Goal: Task Accomplishment & Management: Use online tool/utility

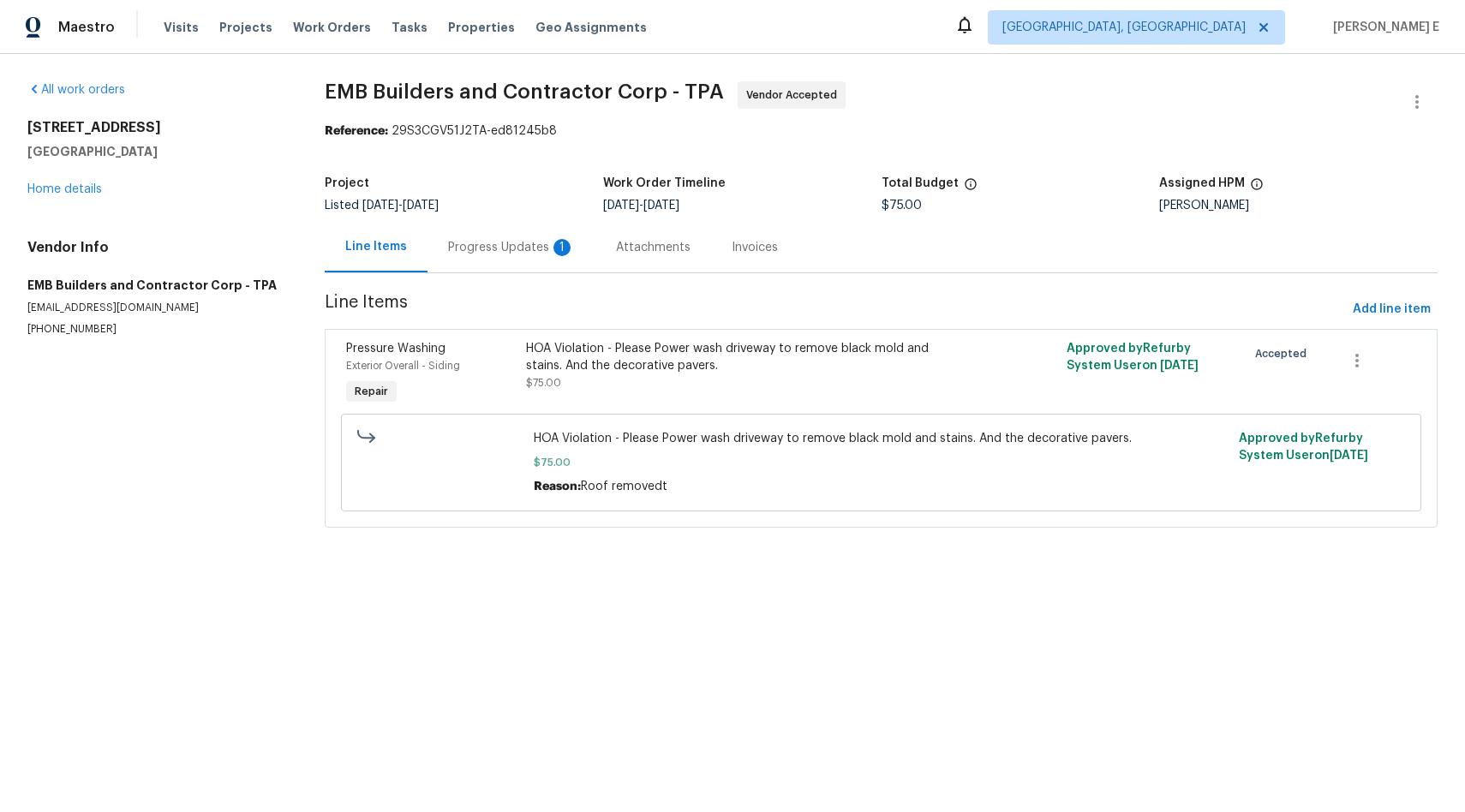
click at [481, 248] on div "Progress Updates 1" at bounding box center [511, 247] width 127 height 17
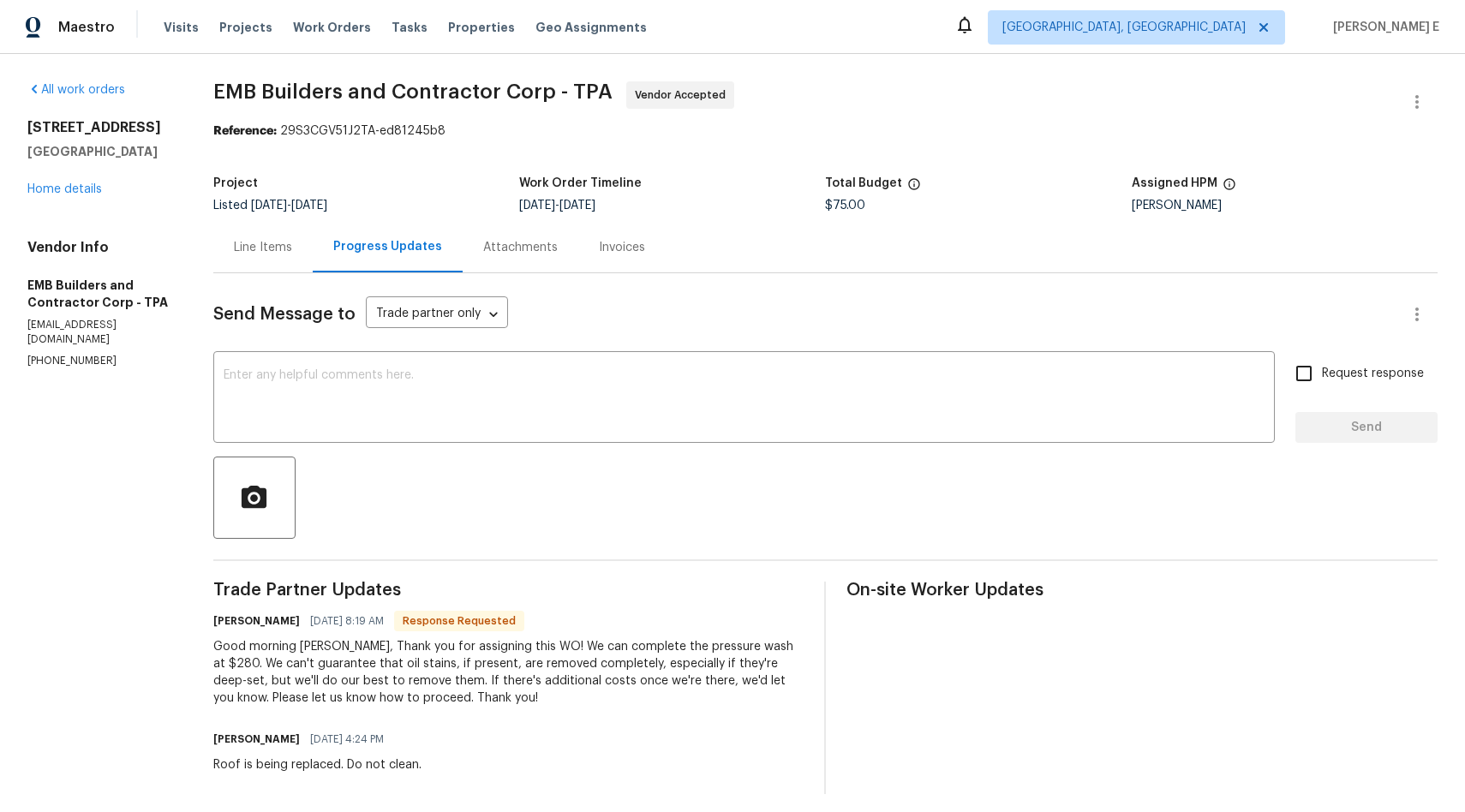
click at [292, 257] on div "Line Items" at bounding box center [263, 246] width 99 height 50
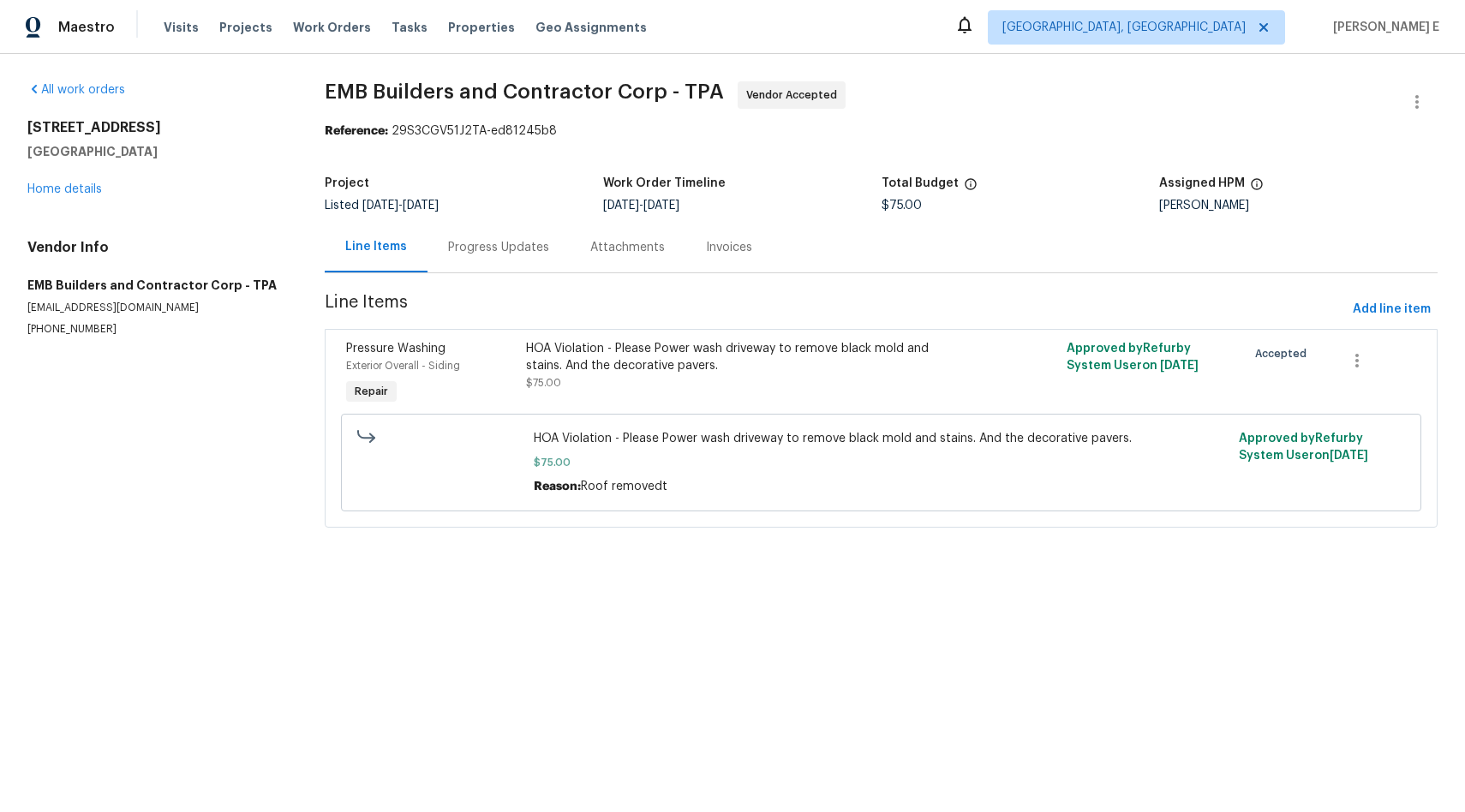
click at [521, 251] on div "Progress Updates" at bounding box center [499, 247] width 101 height 17
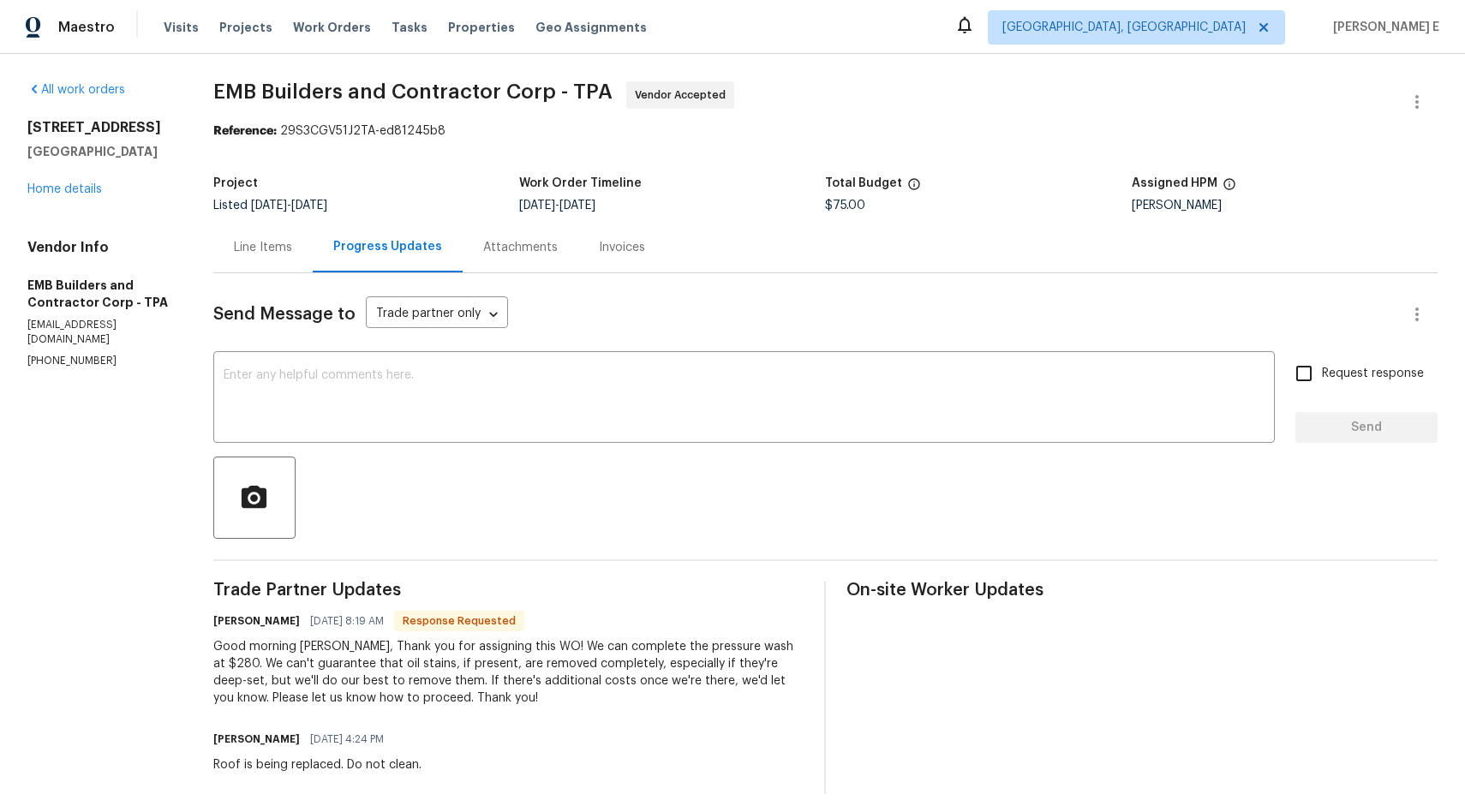
click at [273, 249] on div "Line Items" at bounding box center [263, 247] width 58 height 17
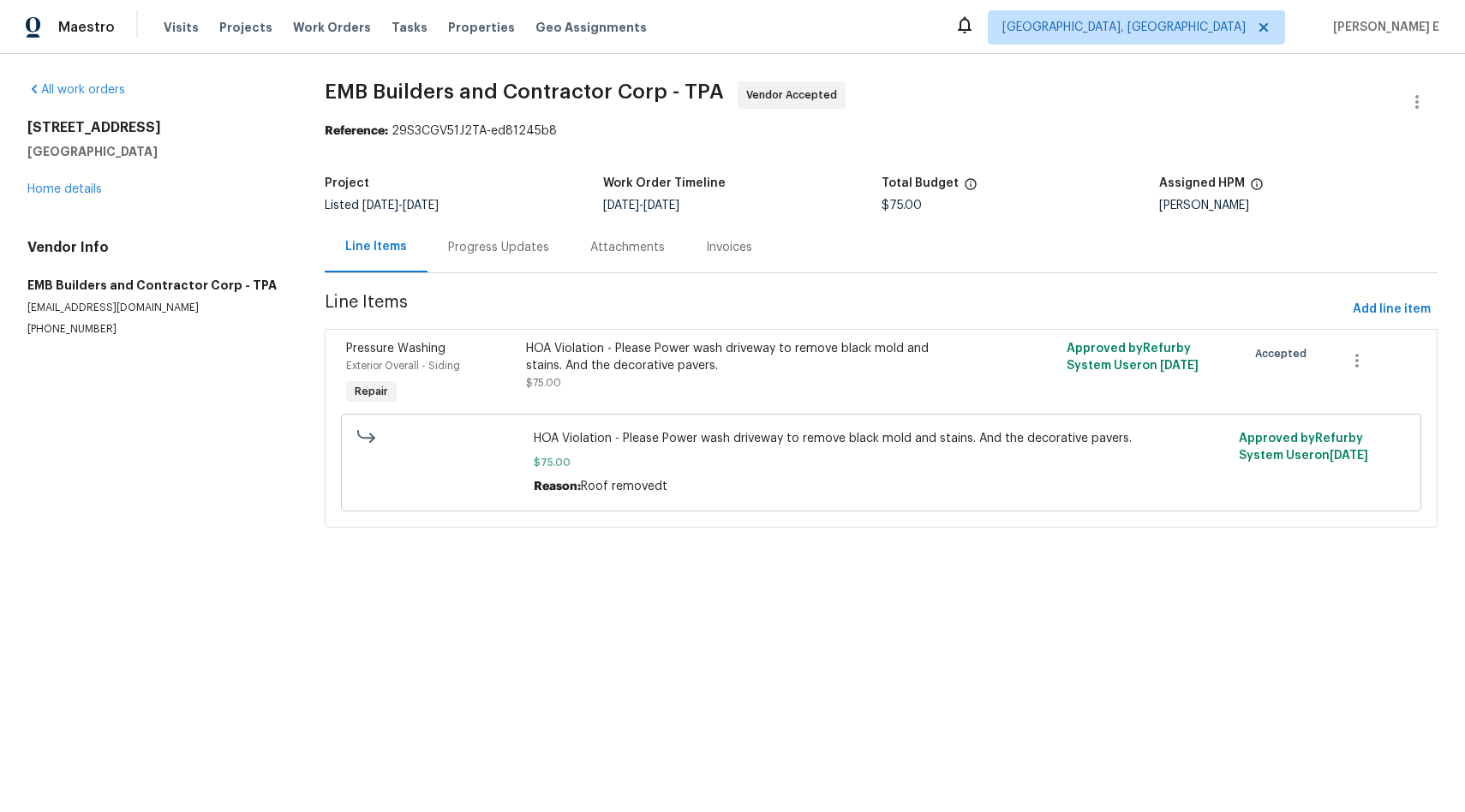
click at [496, 245] on div "Progress Updates" at bounding box center [499, 247] width 101 height 17
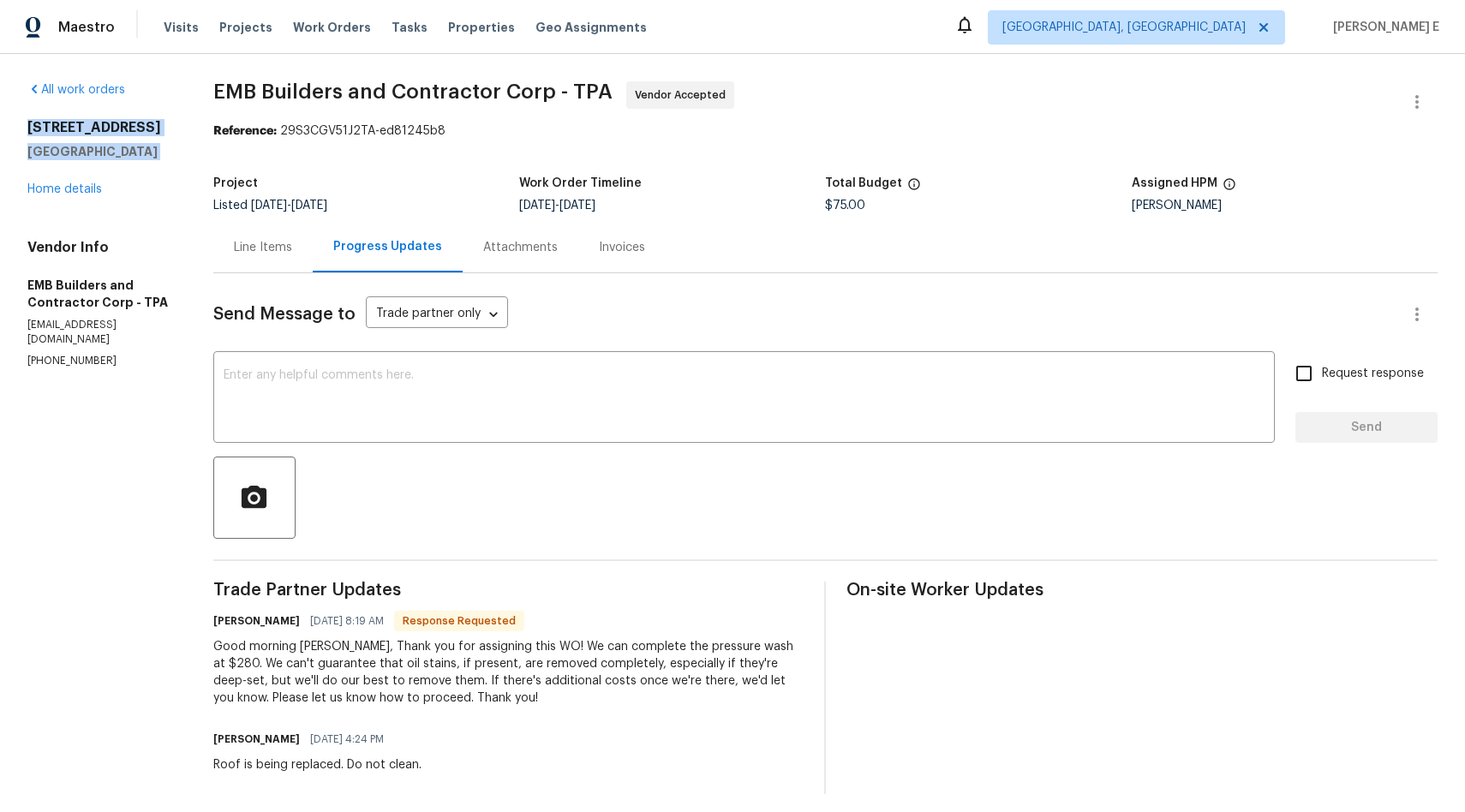
drag, startPoint x: 26, startPoint y: 128, endPoint x: 148, endPoint y: 160, distance: 126.1
click at [148, 160] on div "All work orders [STREET_ADDRESS] Home details Vendor Info EMB Builders and Cont…" at bounding box center [732, 437] width 1465 height 767
copy div "[STREET_ADDRESS]"
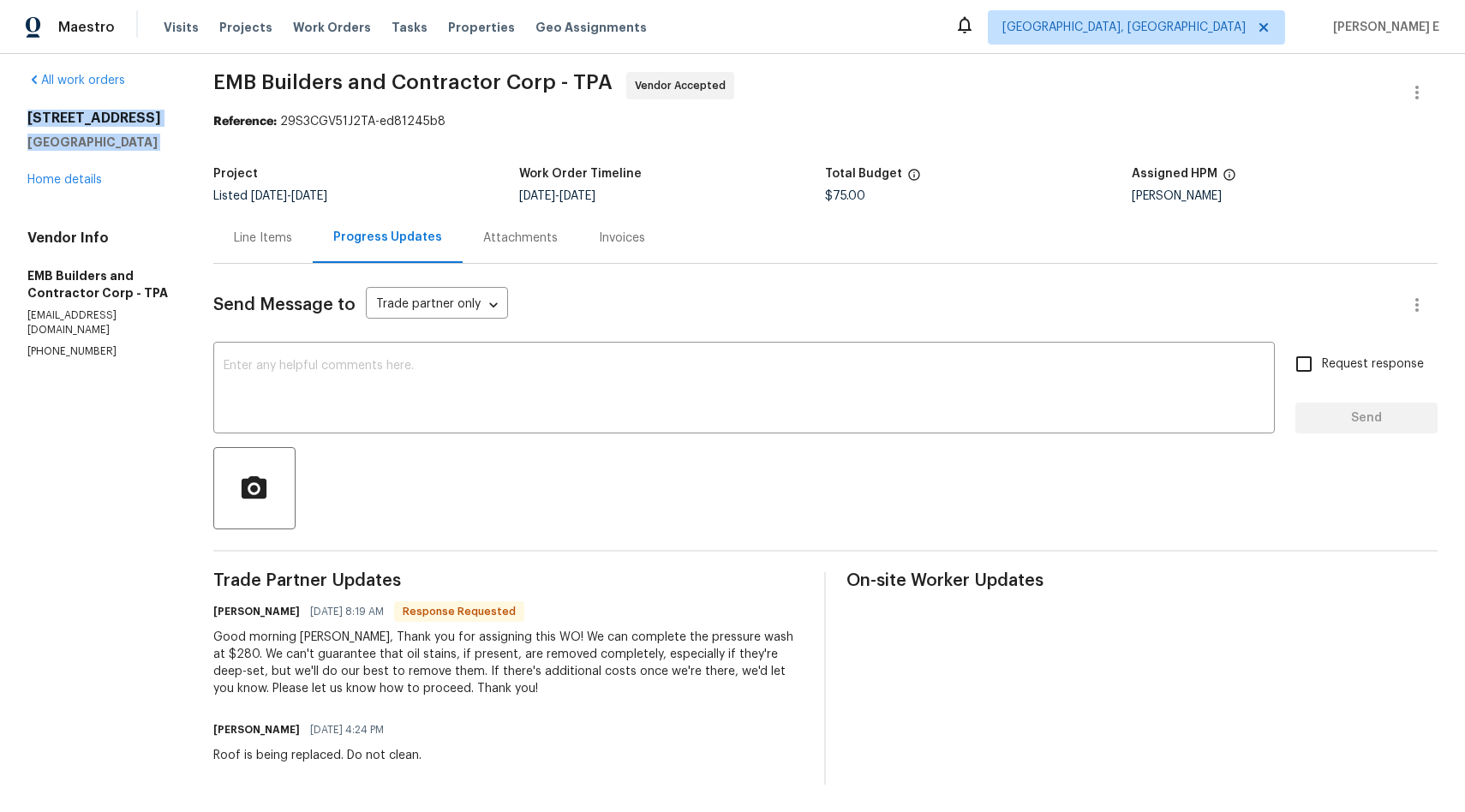
click at [275, 243] on div "Line Items" at bounding box center [263, 237] width 99 height 50
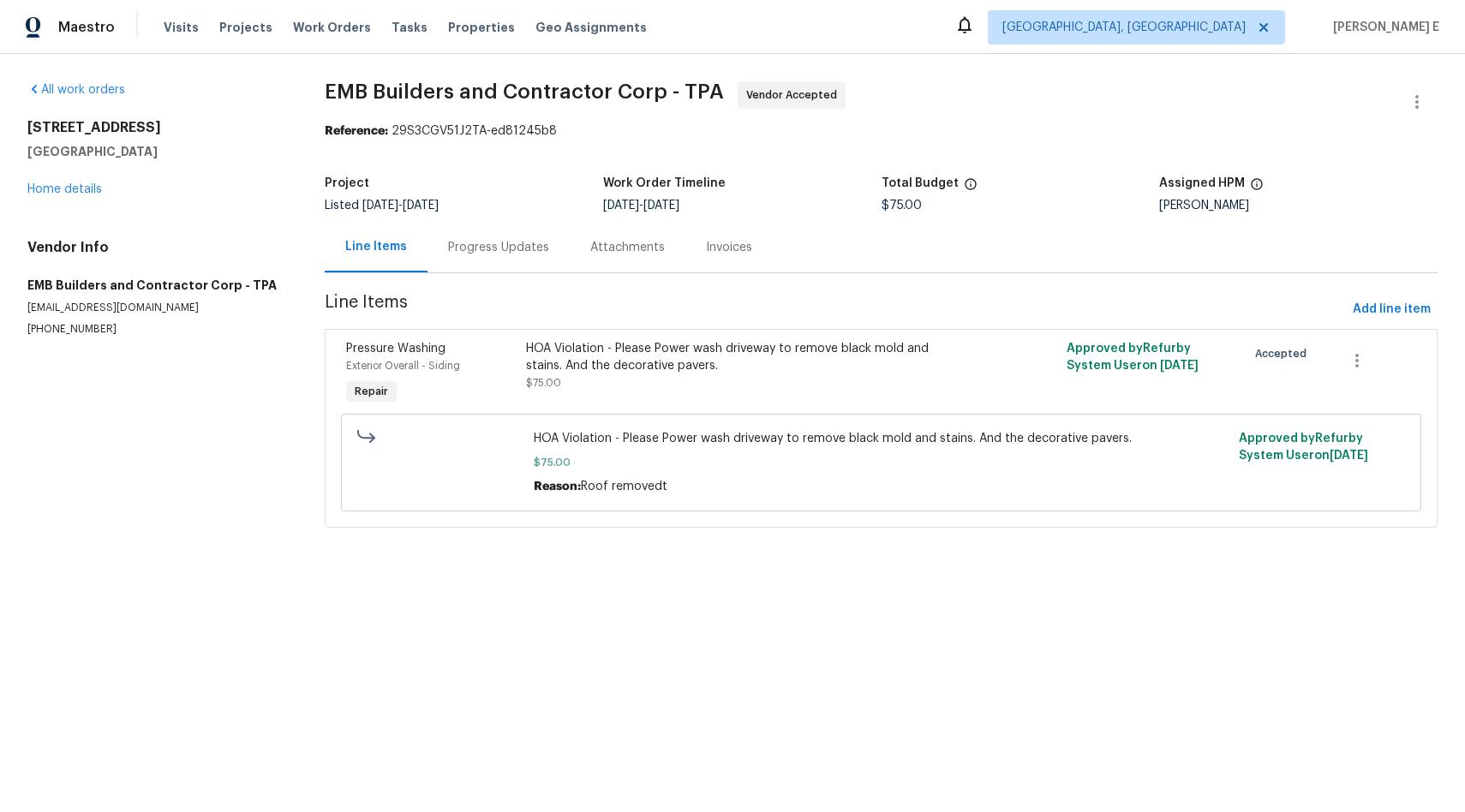
click at [741, 380] on div "HOA Violation - Please Power wash driveway to remove black mold and stains. And…" at bounding box center [746, 365] width 439 height 51
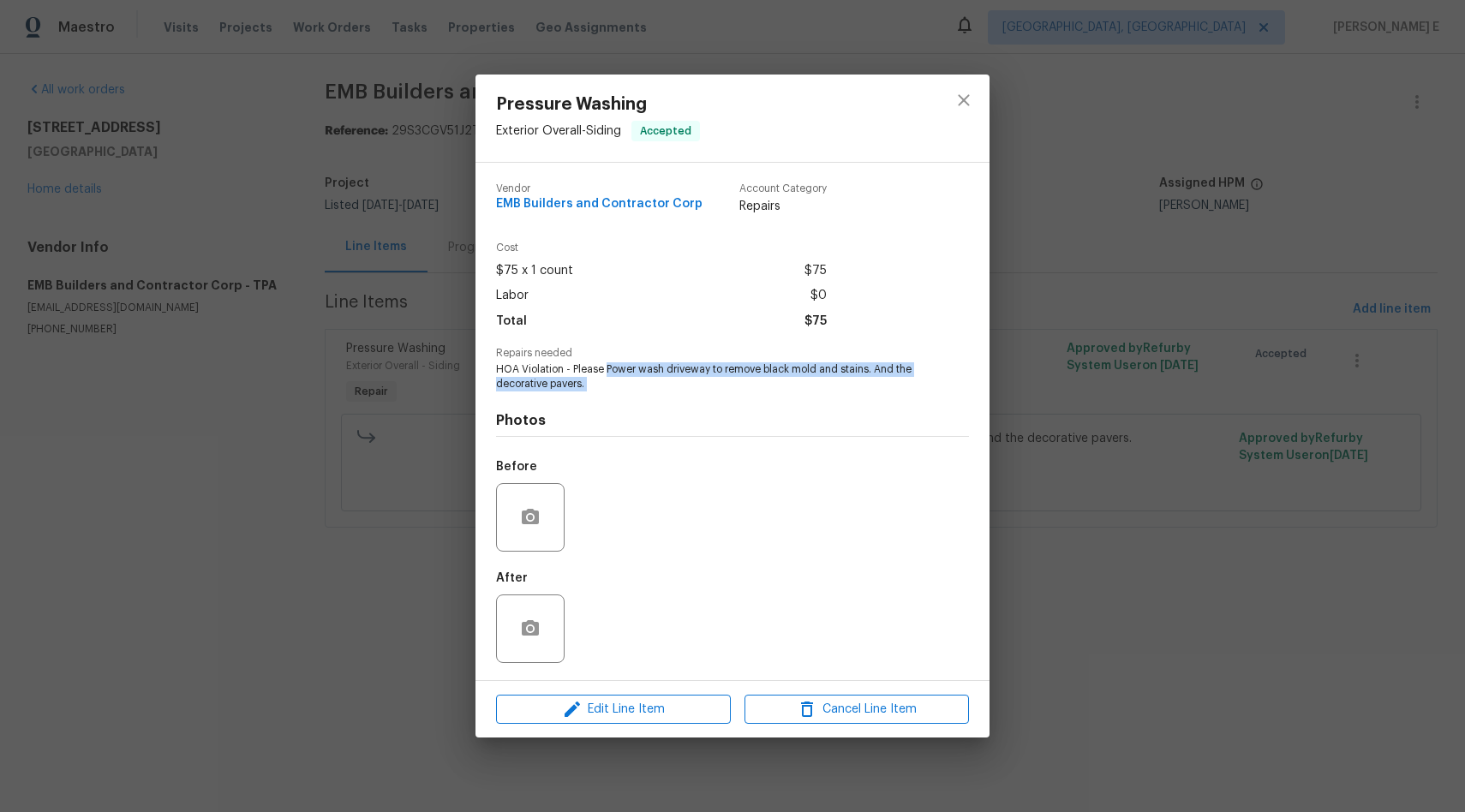
drag, startPoint x: 605, startPoint y: 371, endPoint x: 601, endPoint y: 392, distance: 21.4
click at [601, 392] on div "Vendor EMB Builders and Contractor Corp Account Category Repairs Cost $75 x 1 c…" at bounding box center [732, 421] width 473 height 504
copy span "Power wash driveway to remove black mold and stains. And the decorative pavers."
click at [380, 469] on div "Pressure Washing Exterior Overall - Siding Accepted Vendor EMB Builders and Con…" at bounding box center [732, 406] width 1465 height 812
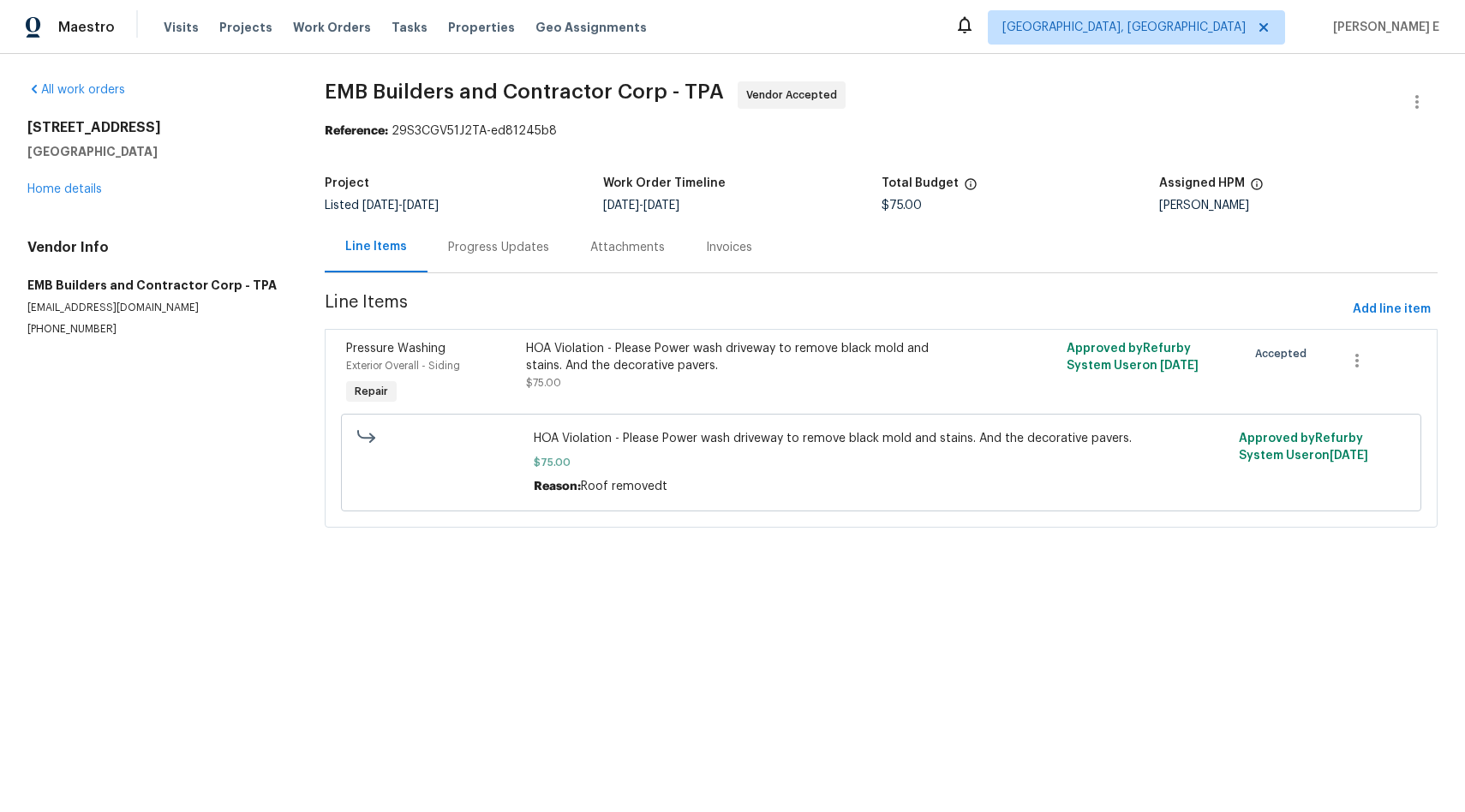
click at [490, 251] on div "Progress Updates" at bounding box center [499, 247] width 101 height 17
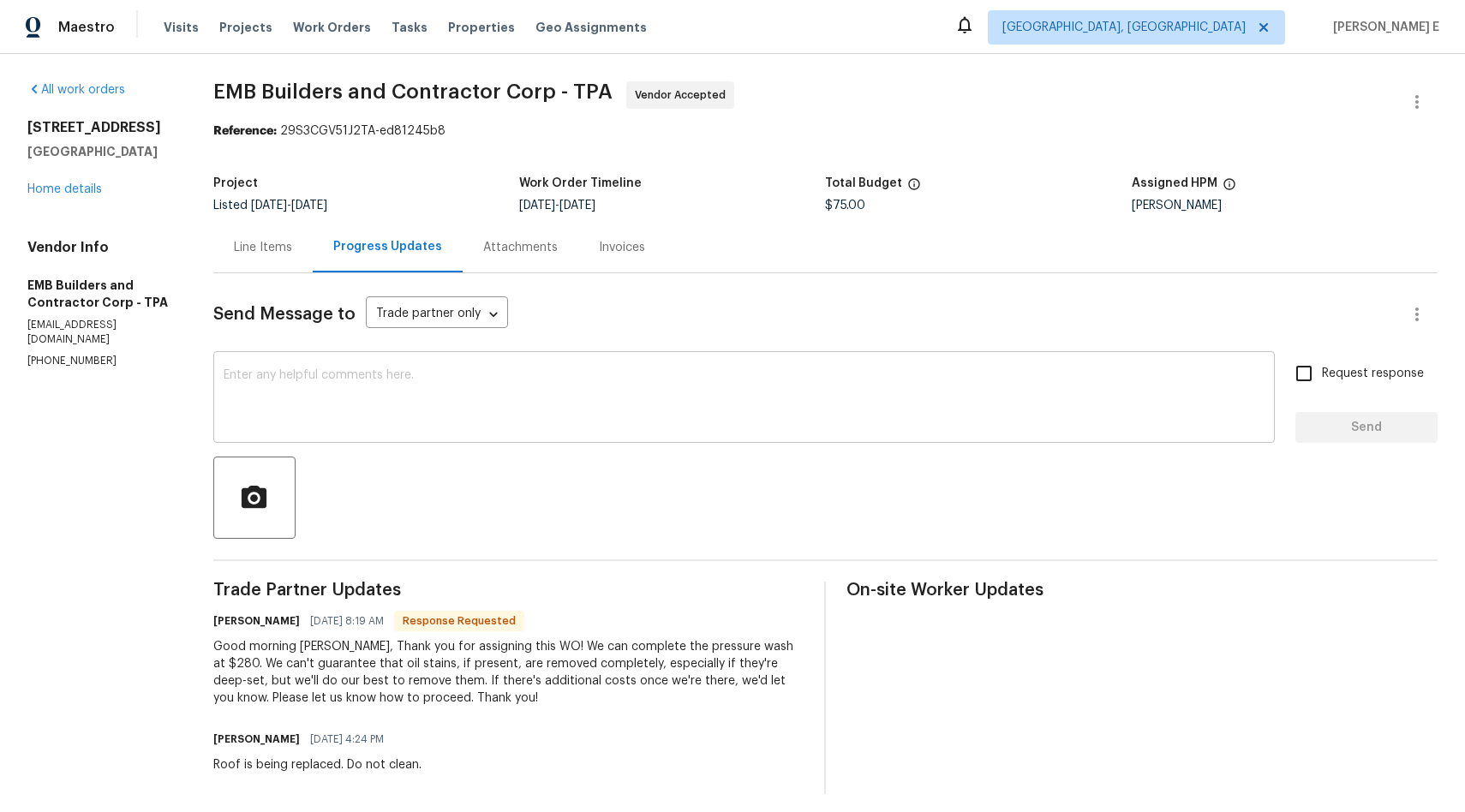
click at [471, 370] on textarea at bounding box center [744, 399] width 1041 height 60
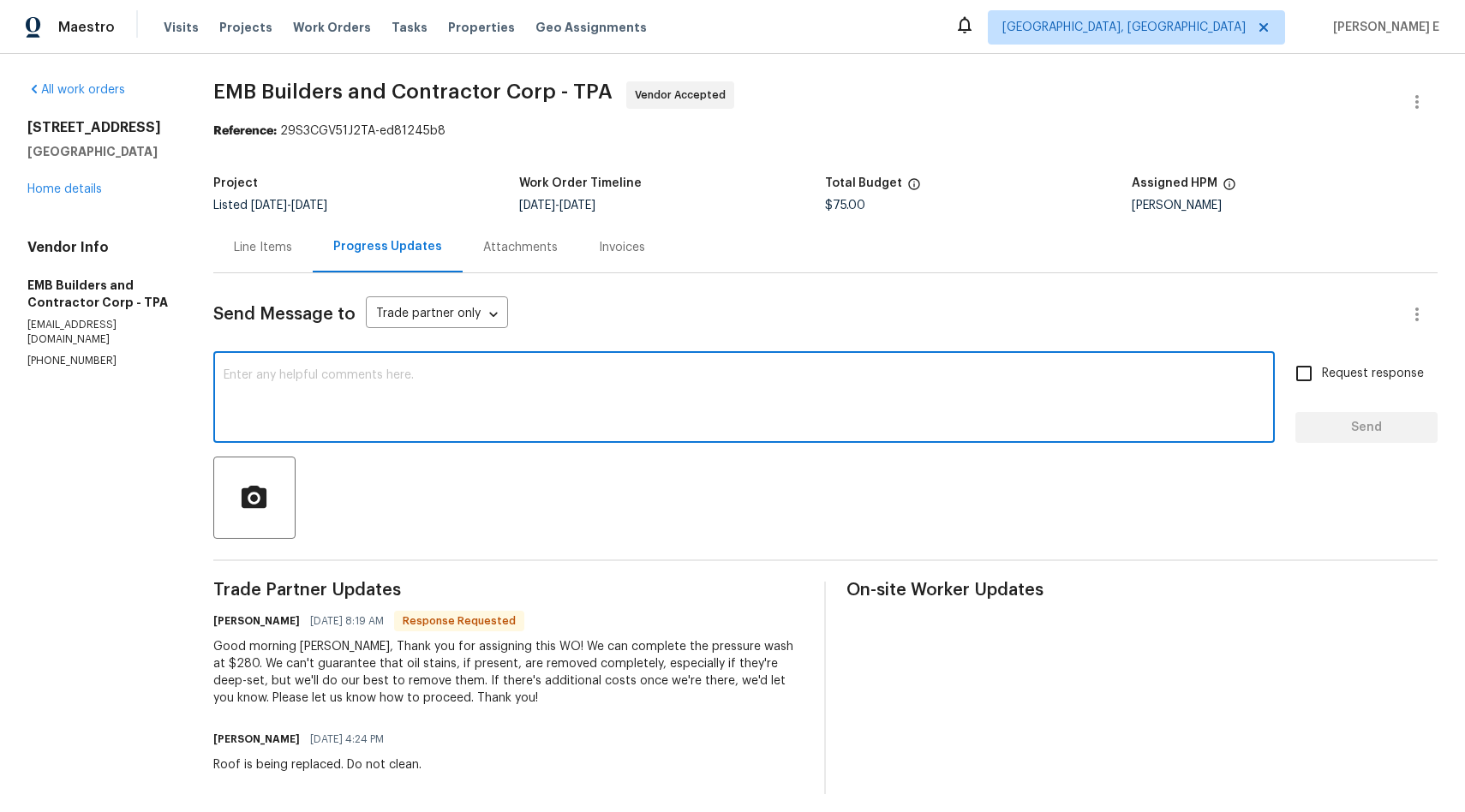
click at [462, 399] on textarea at bounding box center [744, 399] width 1041 height 60
type textarea "WO cost of $280 has been approved , kindly proceed"
click at [1306, 377] on input "Request response" at bounding box center [1304, 373] width 36 height 36
checkbox input "true"
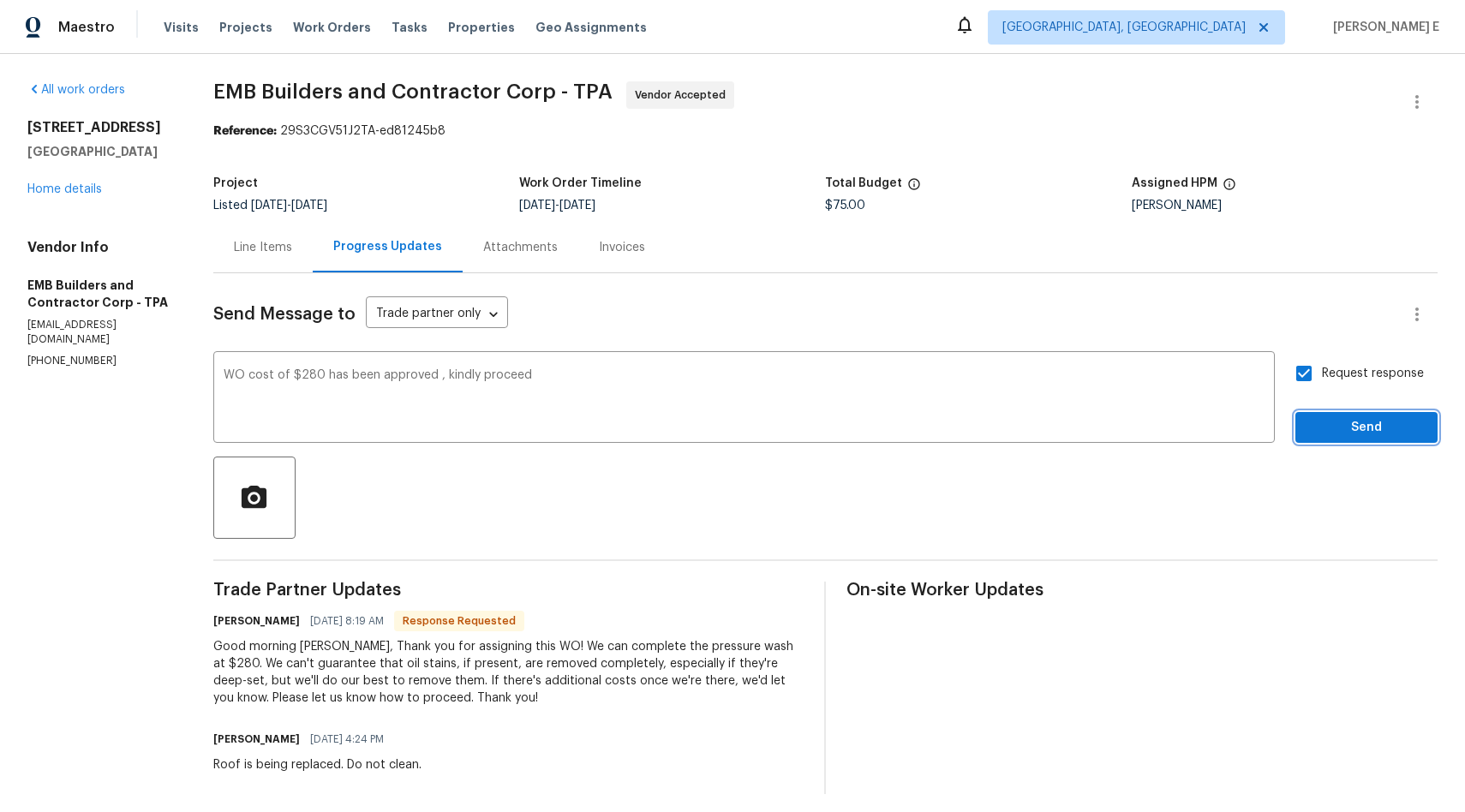
click at [1336, 432] on span "Send" at bounding box center [1367, 427] width 115 height 21
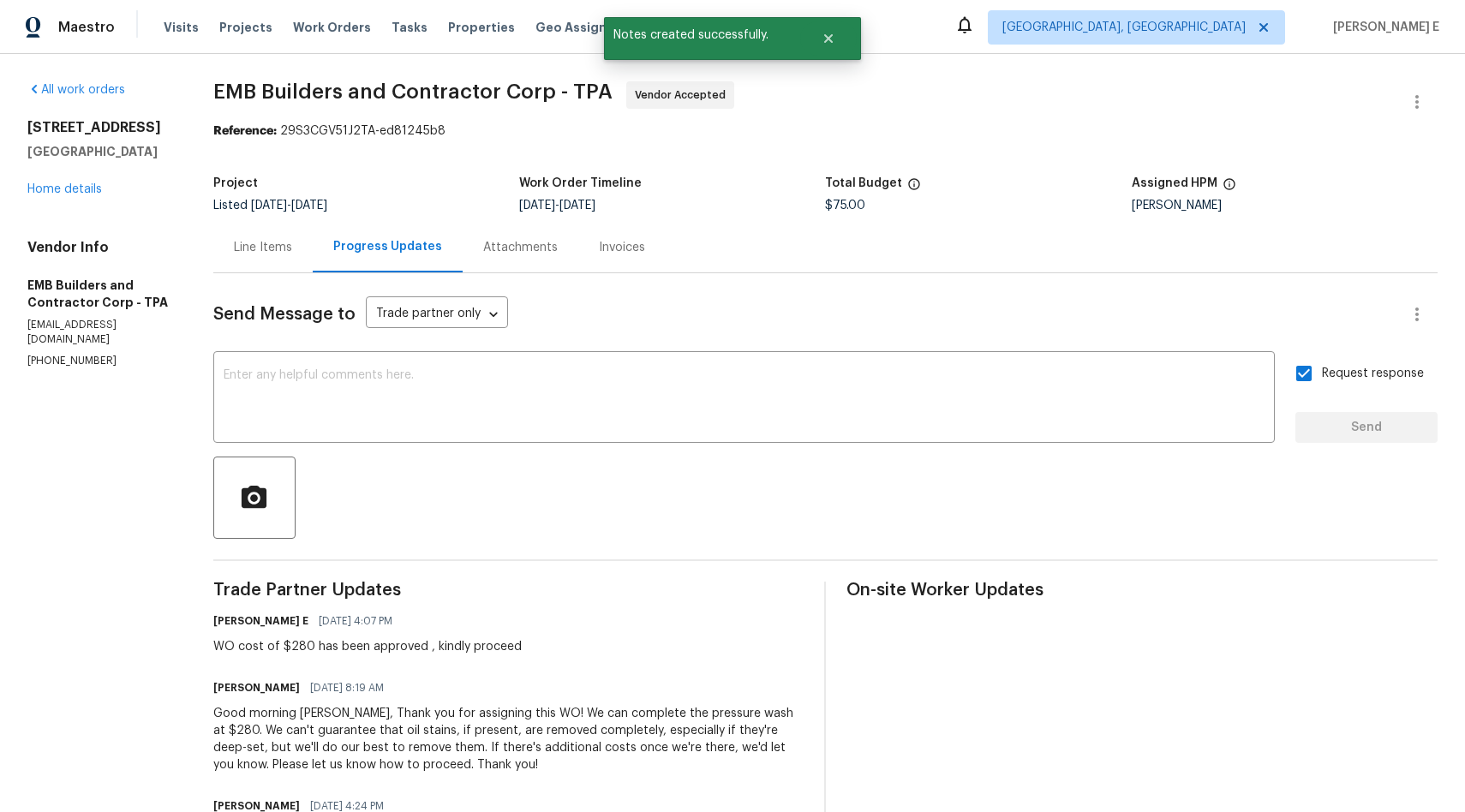
click at [244, 246] on div "Line Items" at bounding box center [263, 247] width 58 height 17
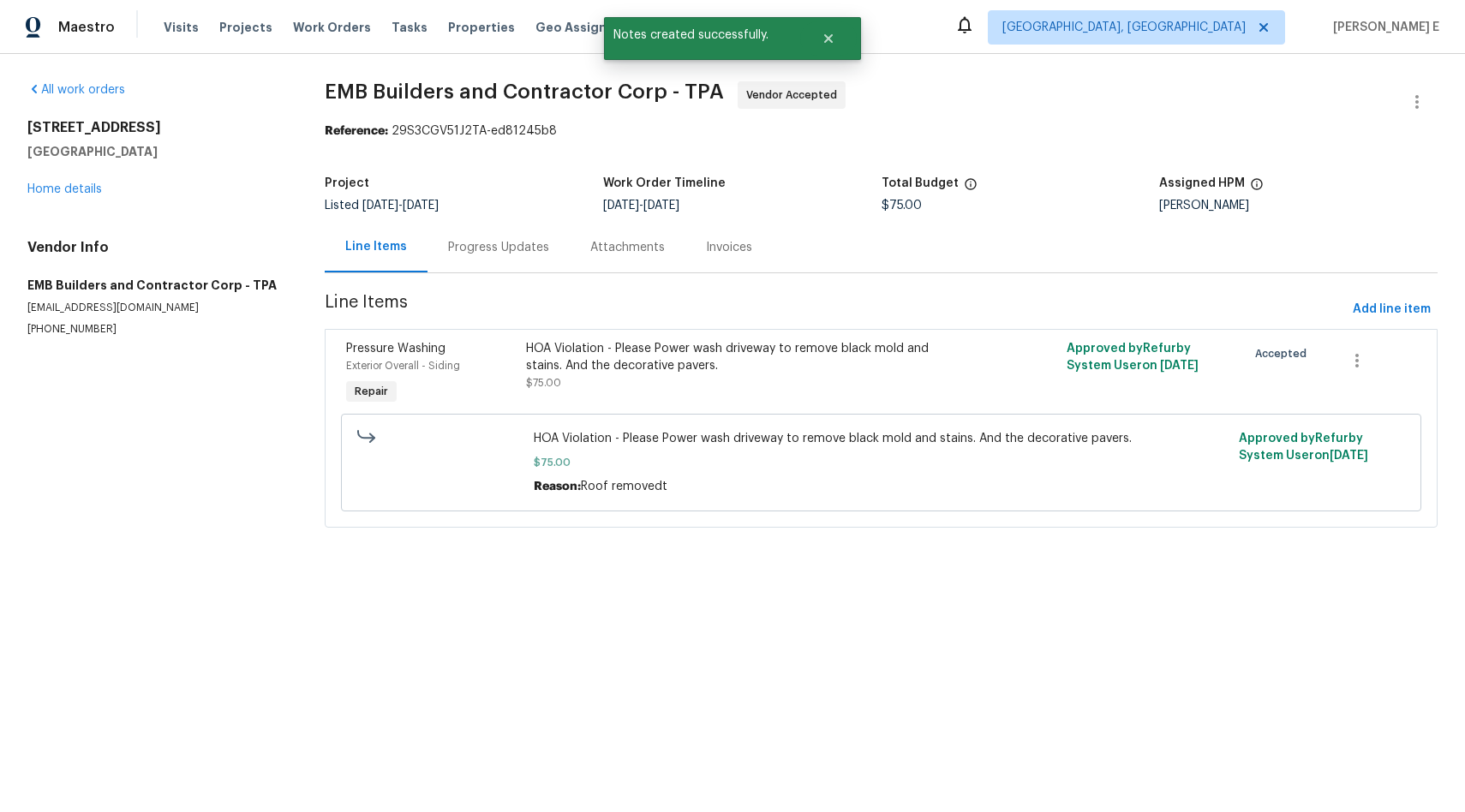
click at [479, 391] on div "Pressure Washing Exterior Overall - Siding Repair" at bounding box center [430, 374] width 180 height 78
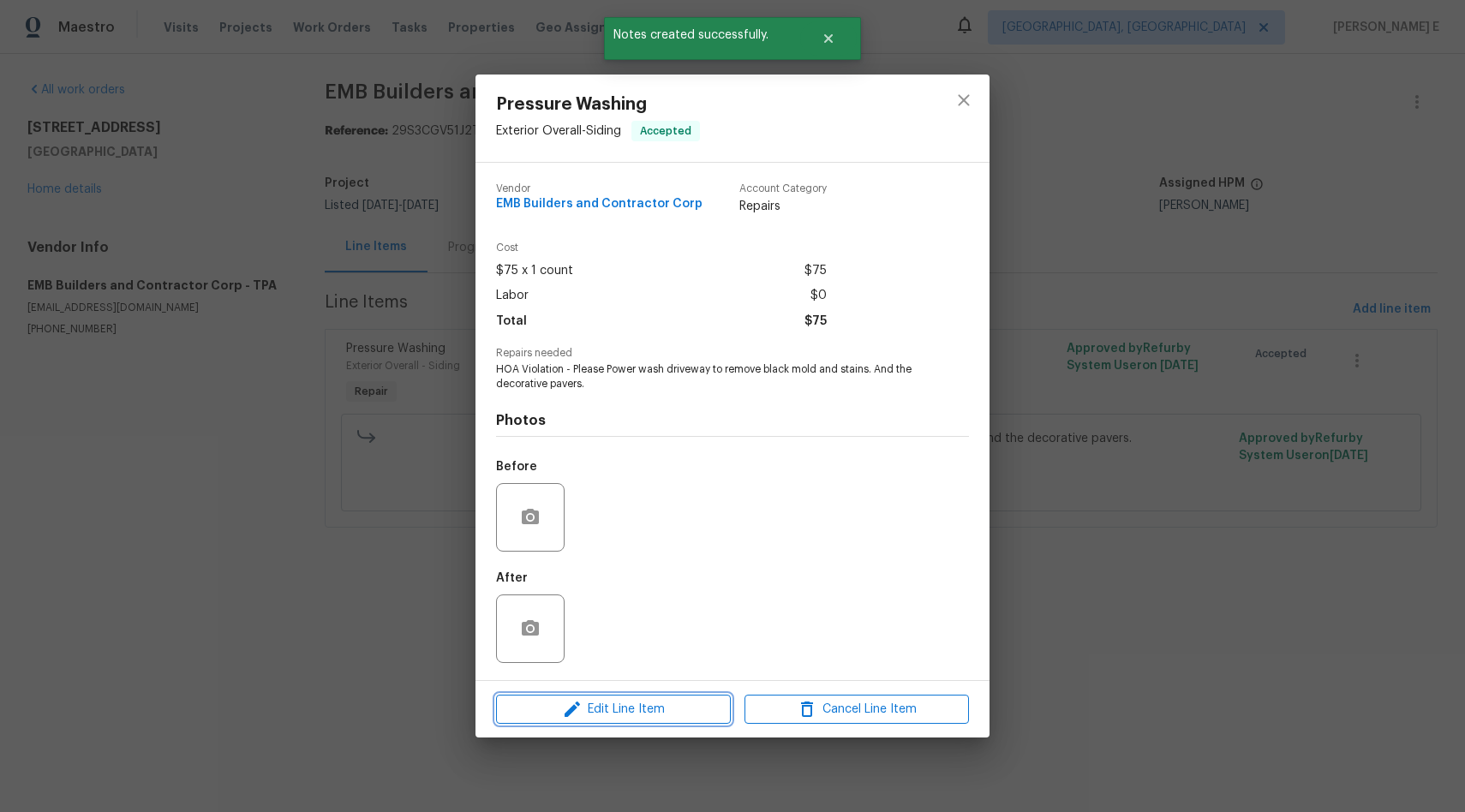
click at [617, 714] on span "Edit Line Item" at bounding box center [614, 709] width 224 height 21
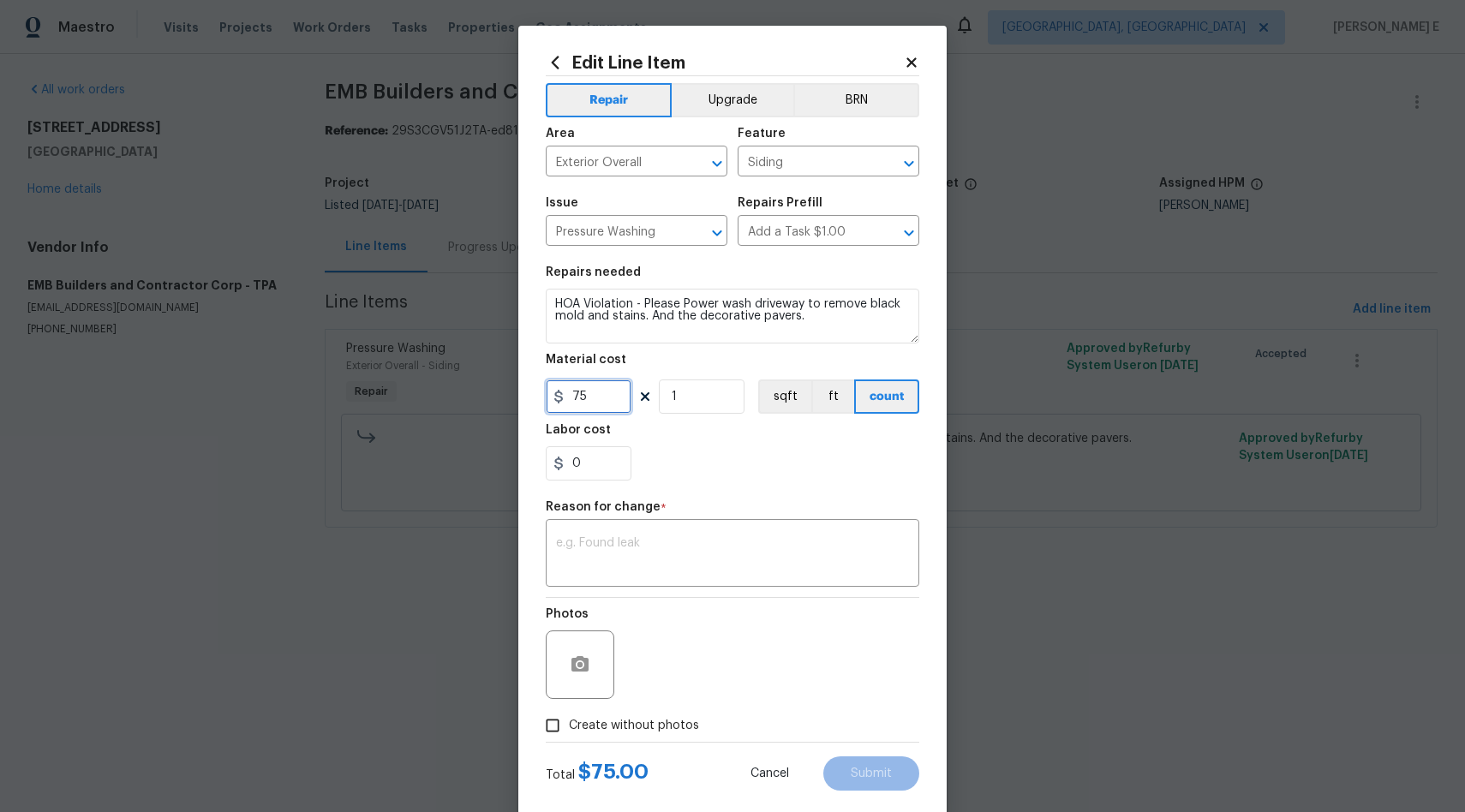
click at [606, 396] on input "75" at bounding box center [589, 396] width 86 height 35
type input "280"
click at [662, 560] on textarea at bounding box center [732, 554] width 353 height 36
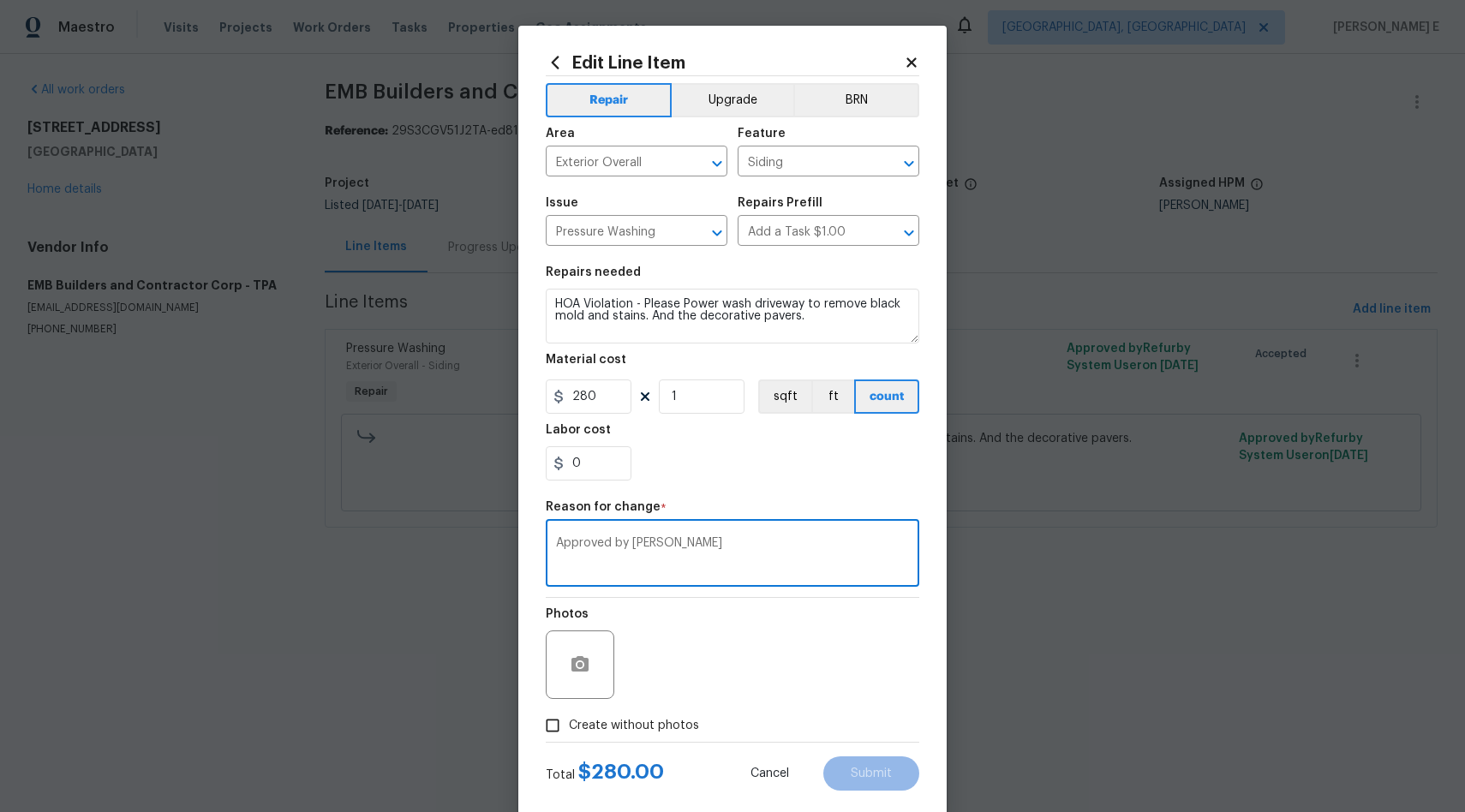
type textarea "Approved by [PERSON_NAME]"
click at [549, 730] on input "Create without photos" at bounding box center [552, 725] width 33 height 33
checkbox input "true"
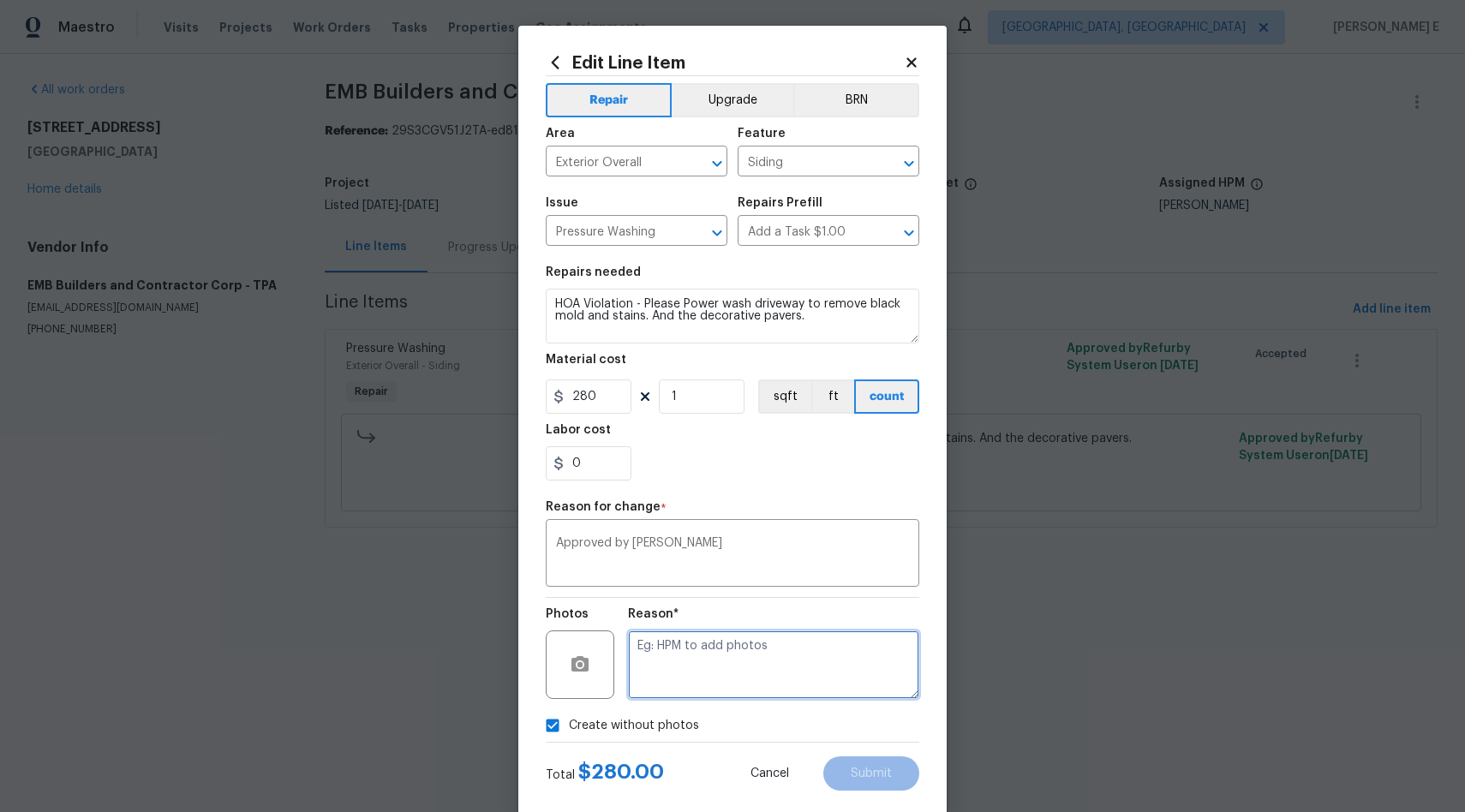
click at [743, 685] on textarea at bounding box center [774, 664] width 292 height 68
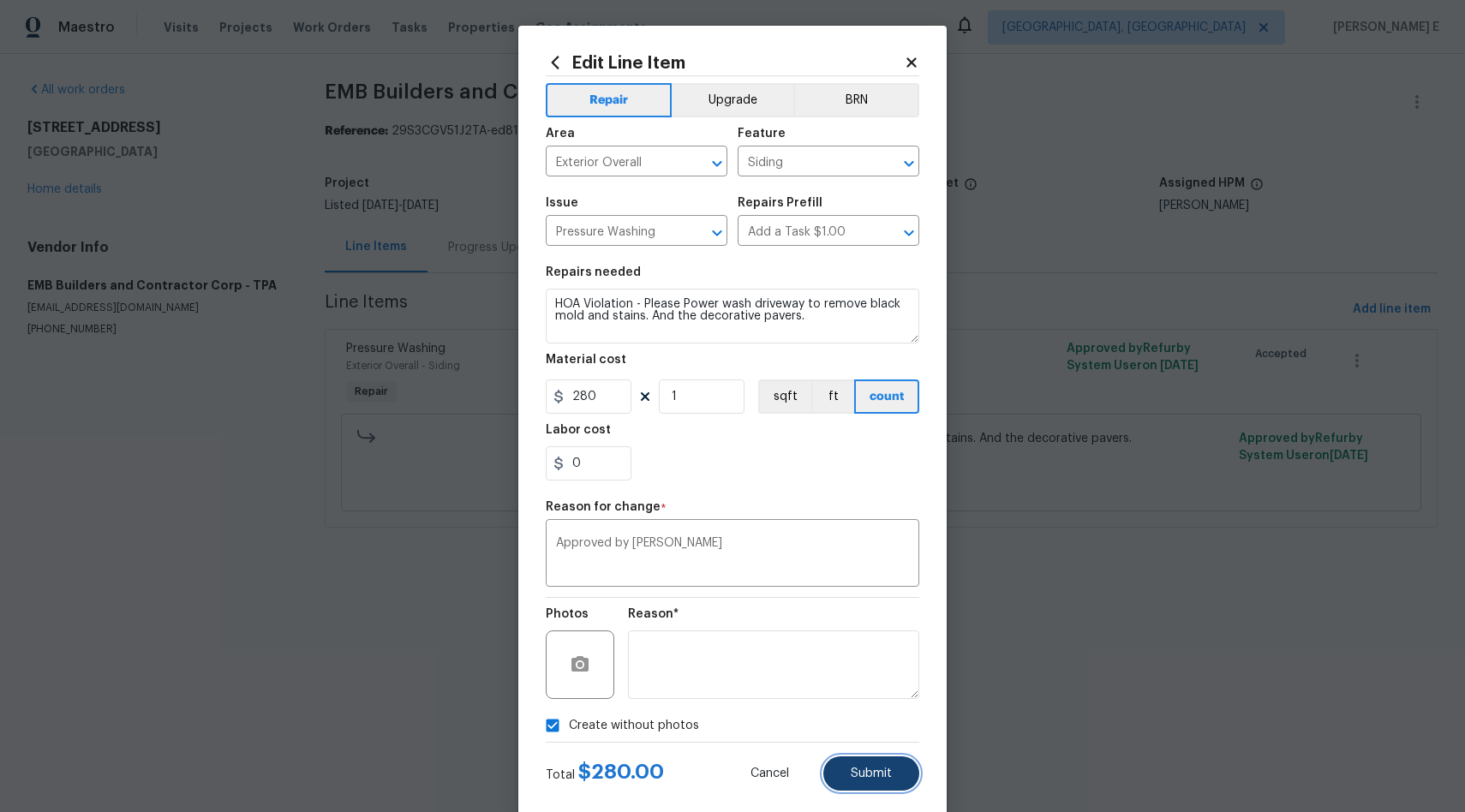
click at [861, 772] on span "Submit" at bounding box center [871, 774] width 41 height 13
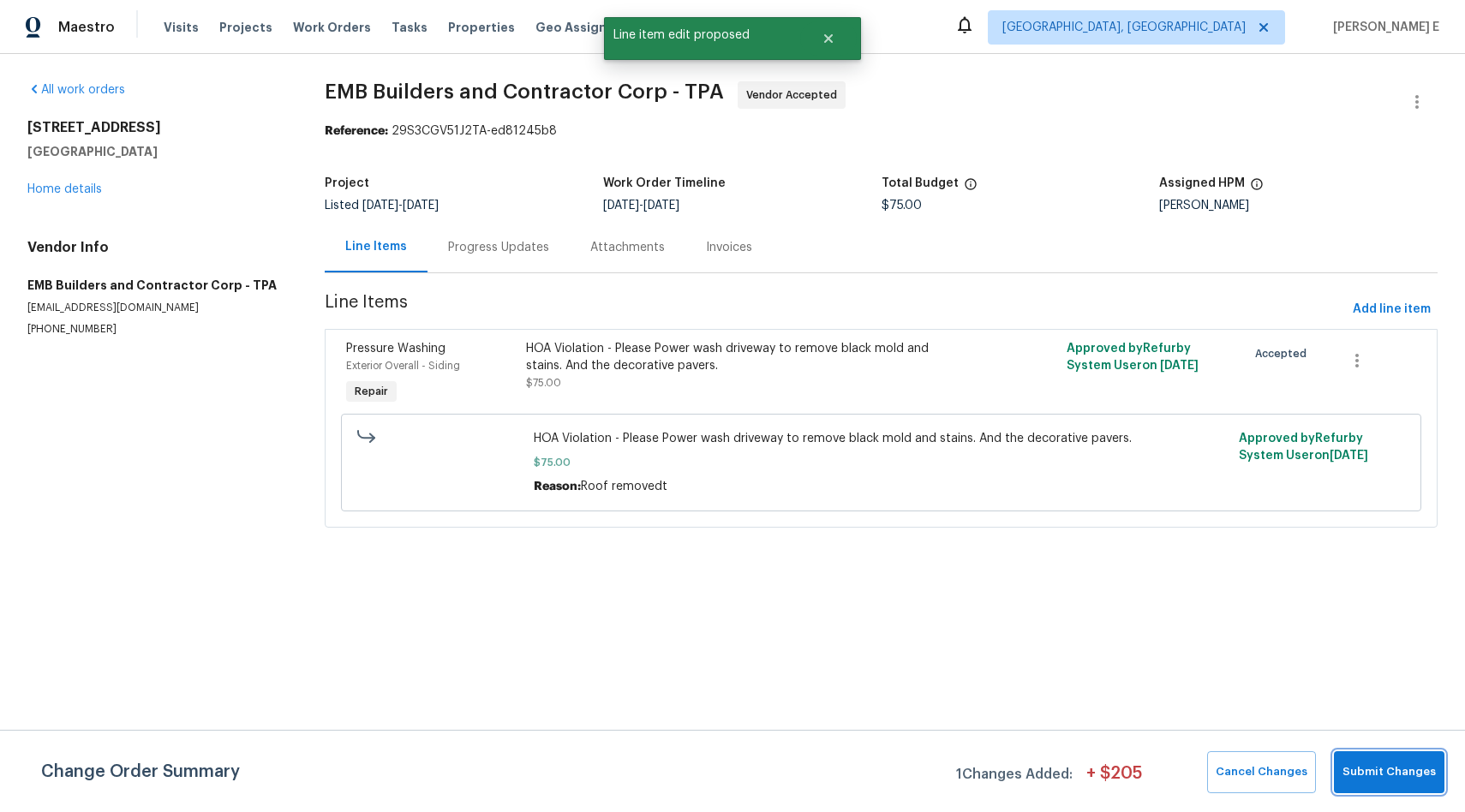
click at [1359, 780] on span "Submit Changes" at bounding box center [1389, 772] width 93 height 20
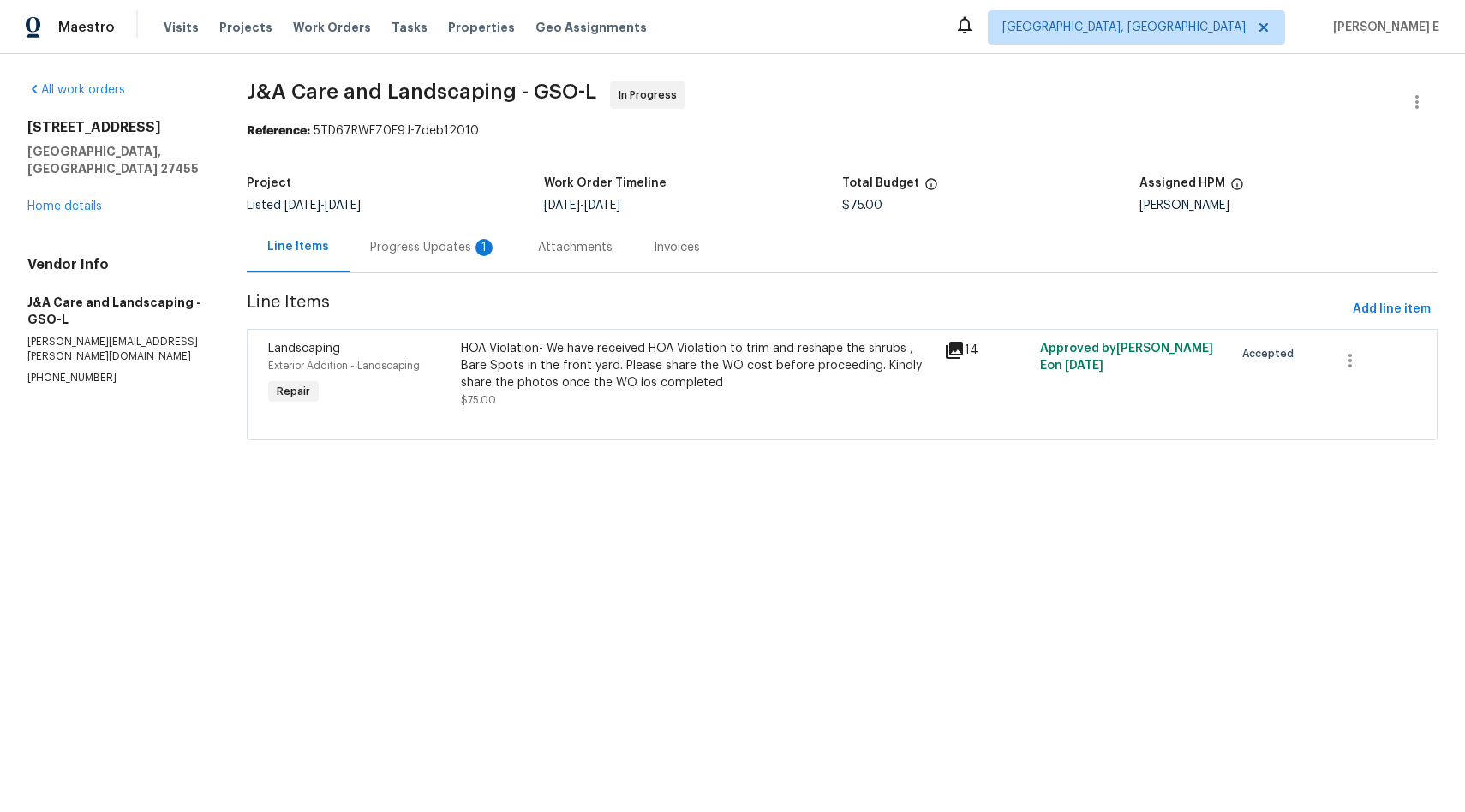
click at [401, 242] on div "Progress Updates 1" at bounding box center [433, 247] width 127 height 17
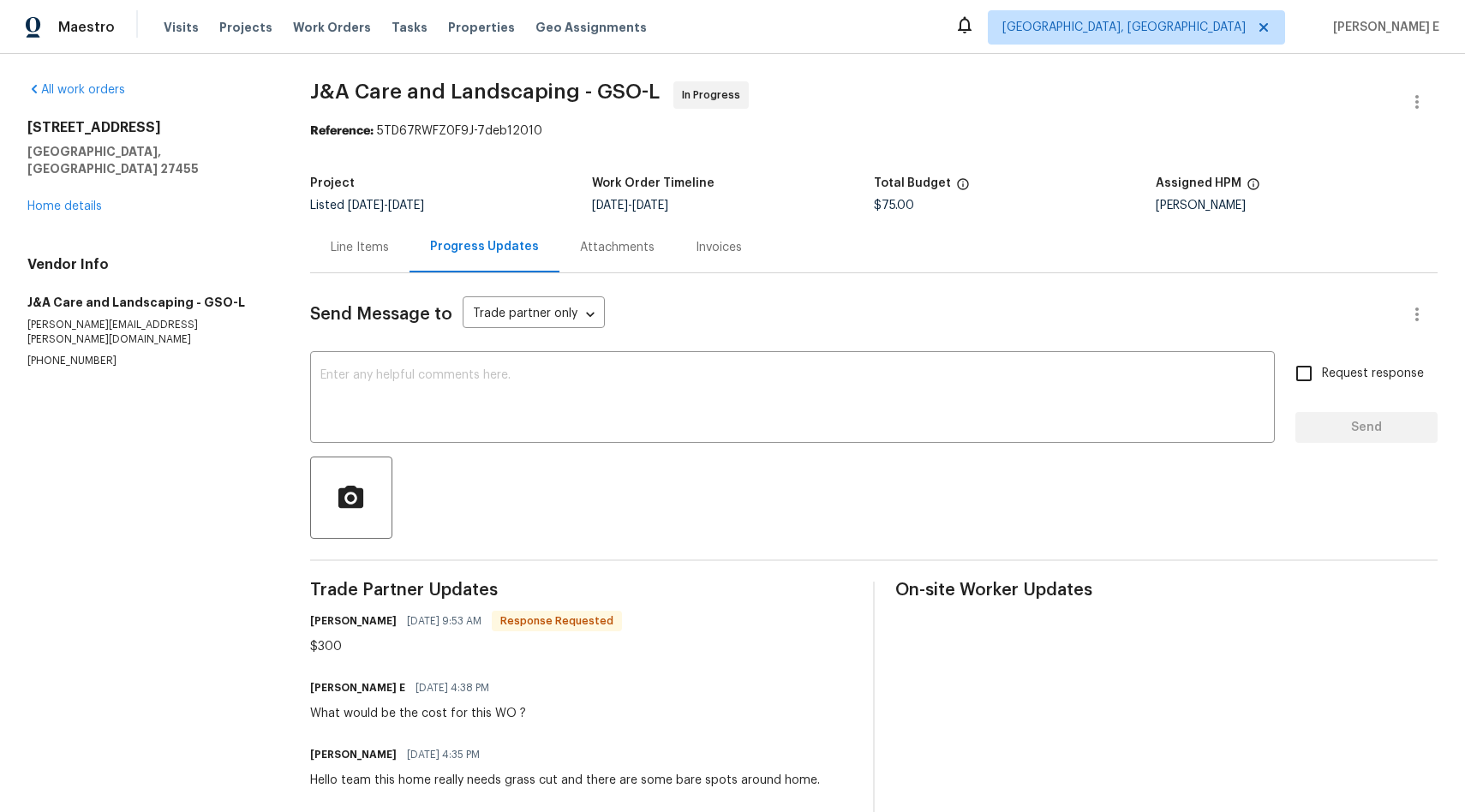
click at [377, 247] on div "Line Items" at bounding box center [360, 247] width 58 height 17
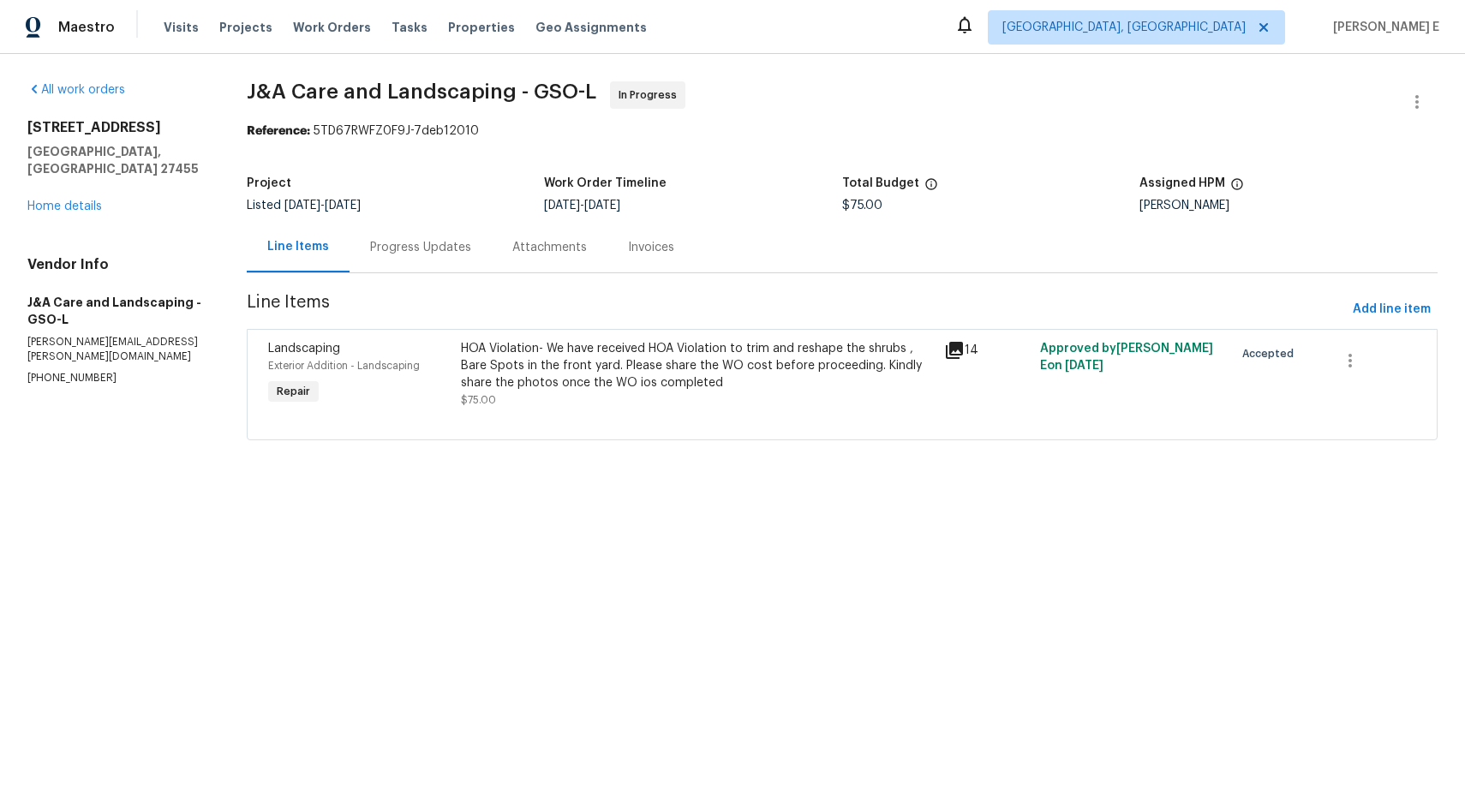
click at [532, 364] on div "HOA Violation- We have received HOA Violation to trim and reshape the shrubs , …" at bounding box center [697, 365] width 472 height 51
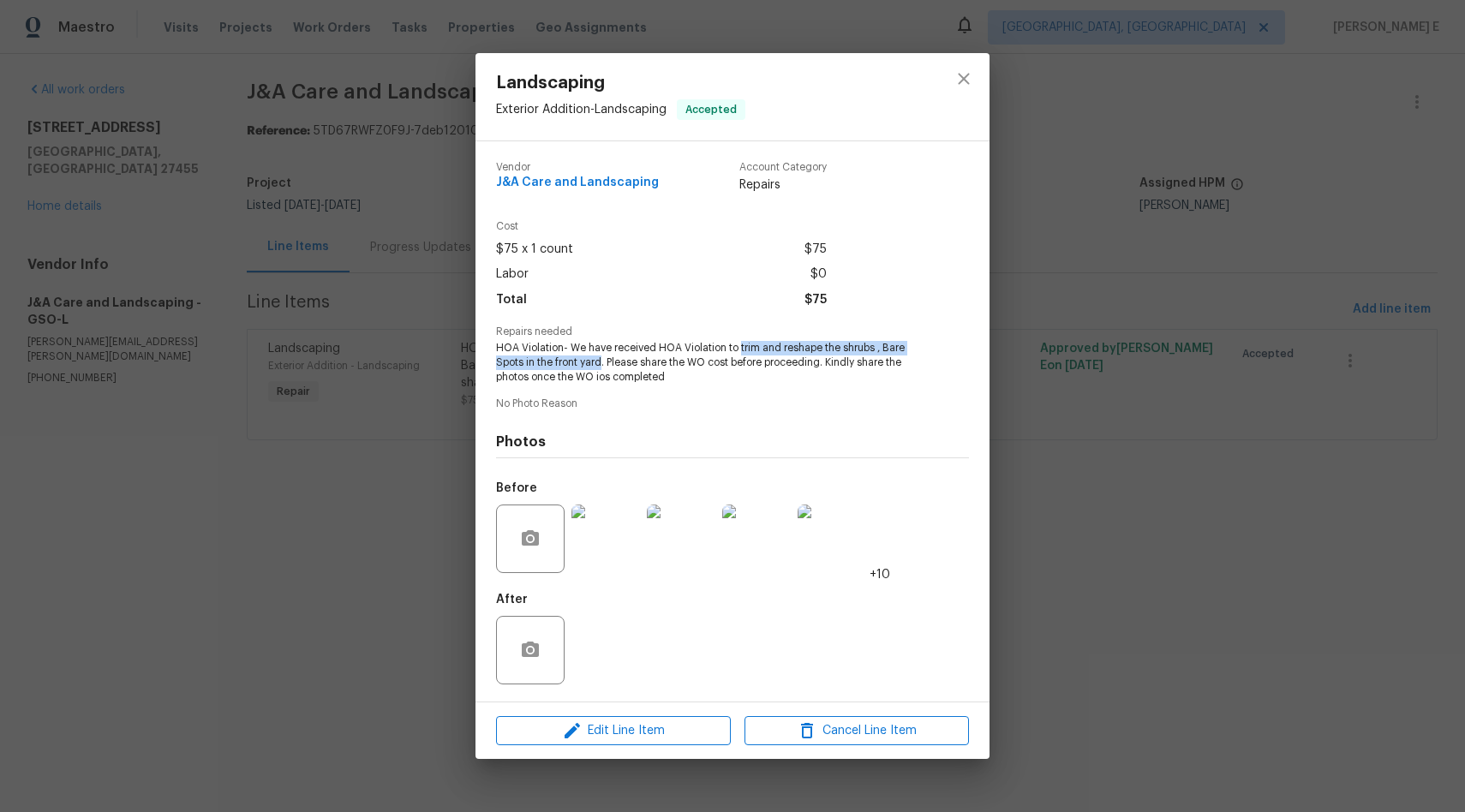
drag, startPoint x: 738, startPoint y: 348, endPoint x: 603, endPoint y: 365, distance: 136.1
click at [603, 365] on span "HOA Violation- We have received HOA Violation to trim and reshape the shrubs , …" at bounding box center [708, 362] width 426 height 43
copy span "trim and reshape the shrubs , Bare Spots in the front yard"
click at [394, 414] on div "Landscaping Exterior Addition - Landscaping Accepted Vendor J&A Care and Landsc…" at bounding box center [732, 406] width 1465 height 812
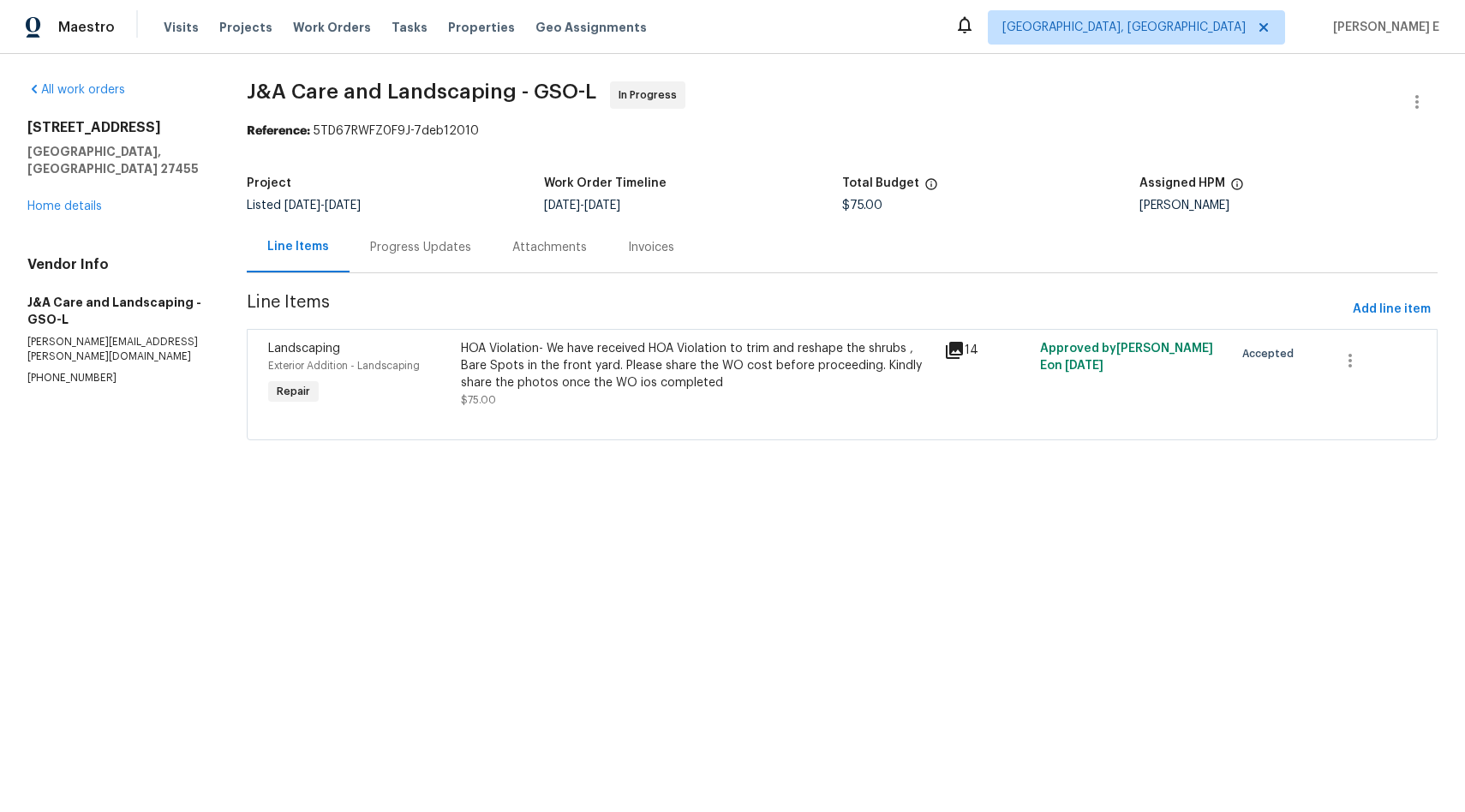
click at [402, 252] on div "Progress Updates" at bounding box center [420, 247] width 101 height 17
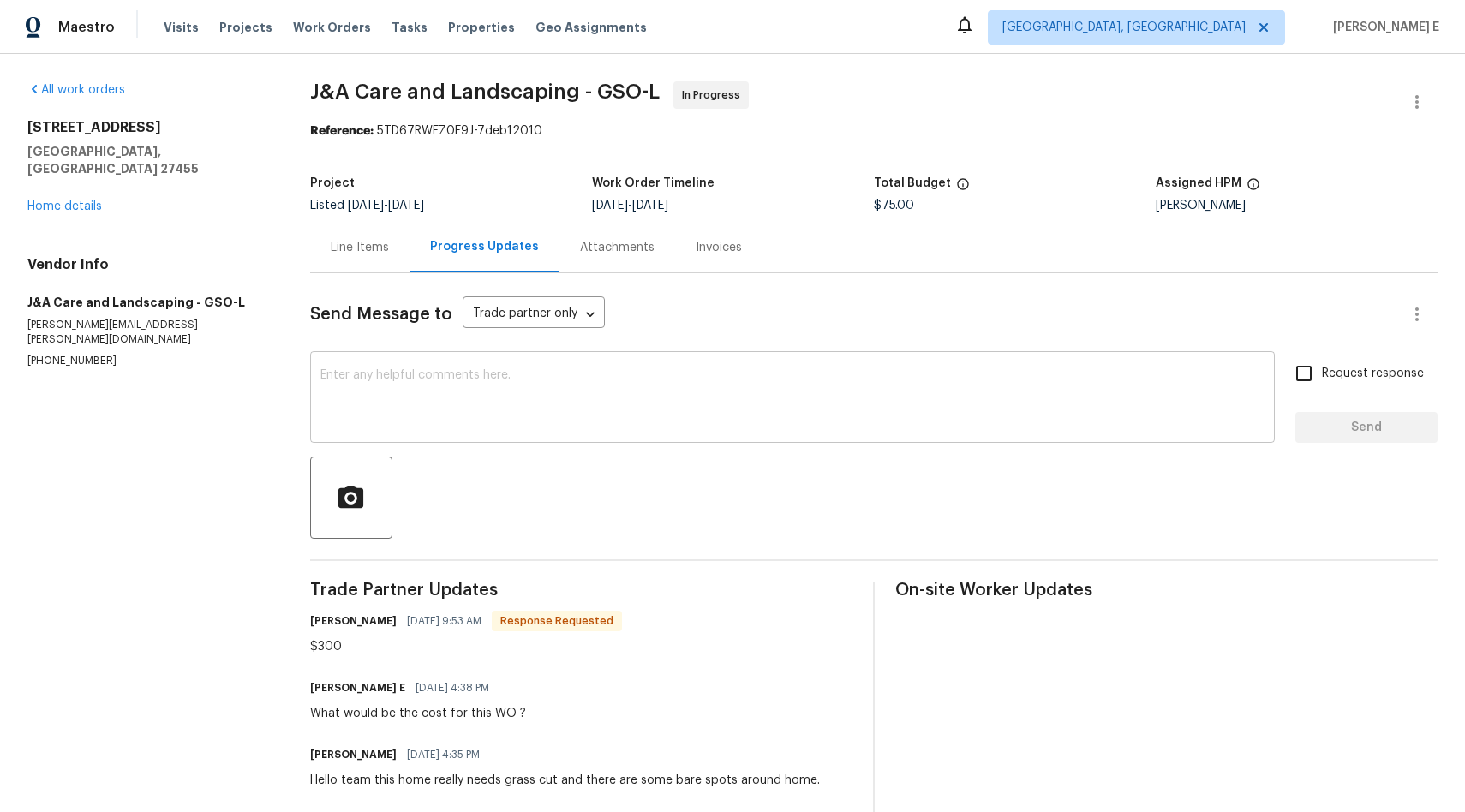
click at [471, 397] on textarea at bounding box center [792, 399] width 944 height 60
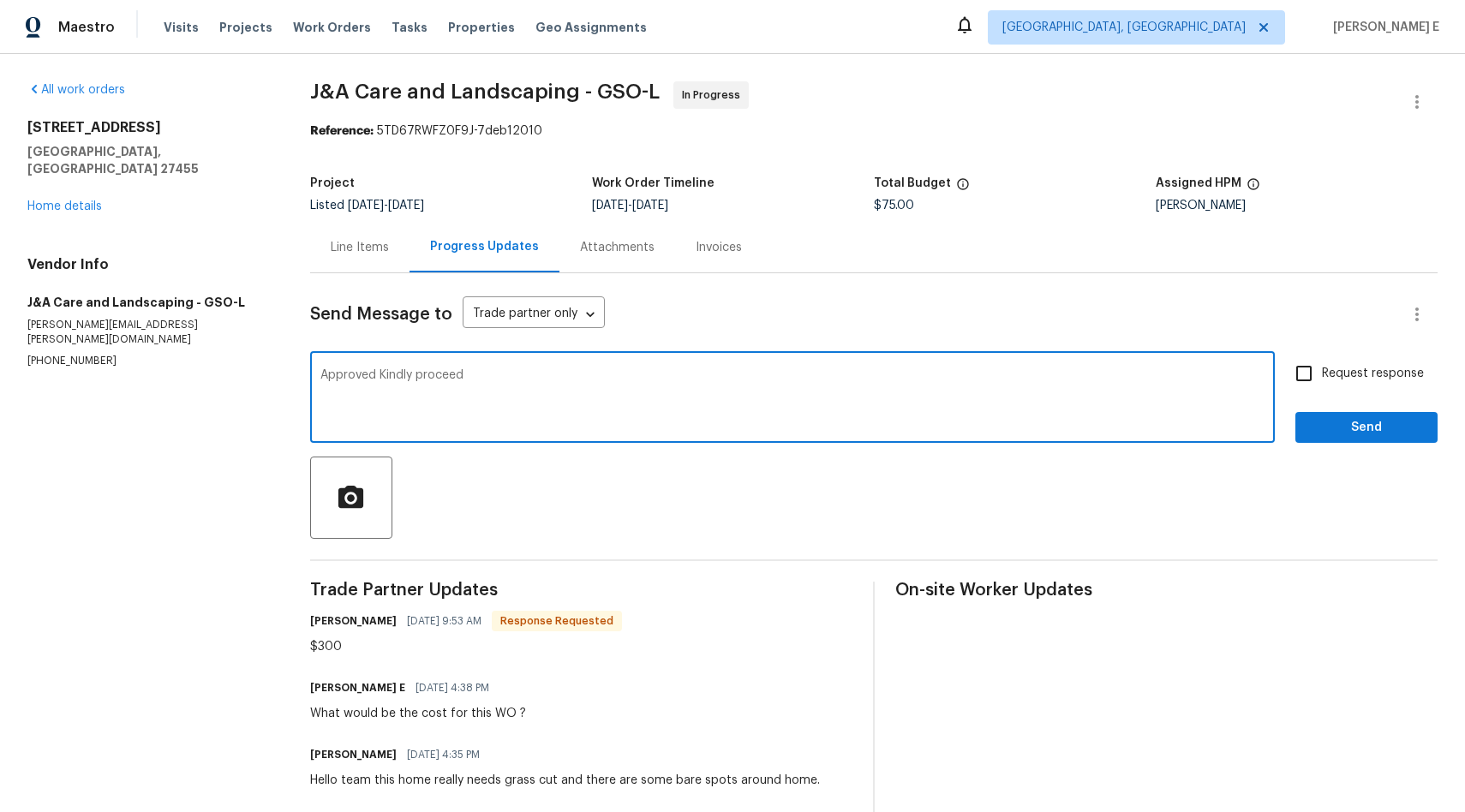
type textarea "Approved Kindly proceed"
click at [1299, 384] on input "Request response" at bounding box center [1304, 373] width 36 height 36
checkbox input "true"
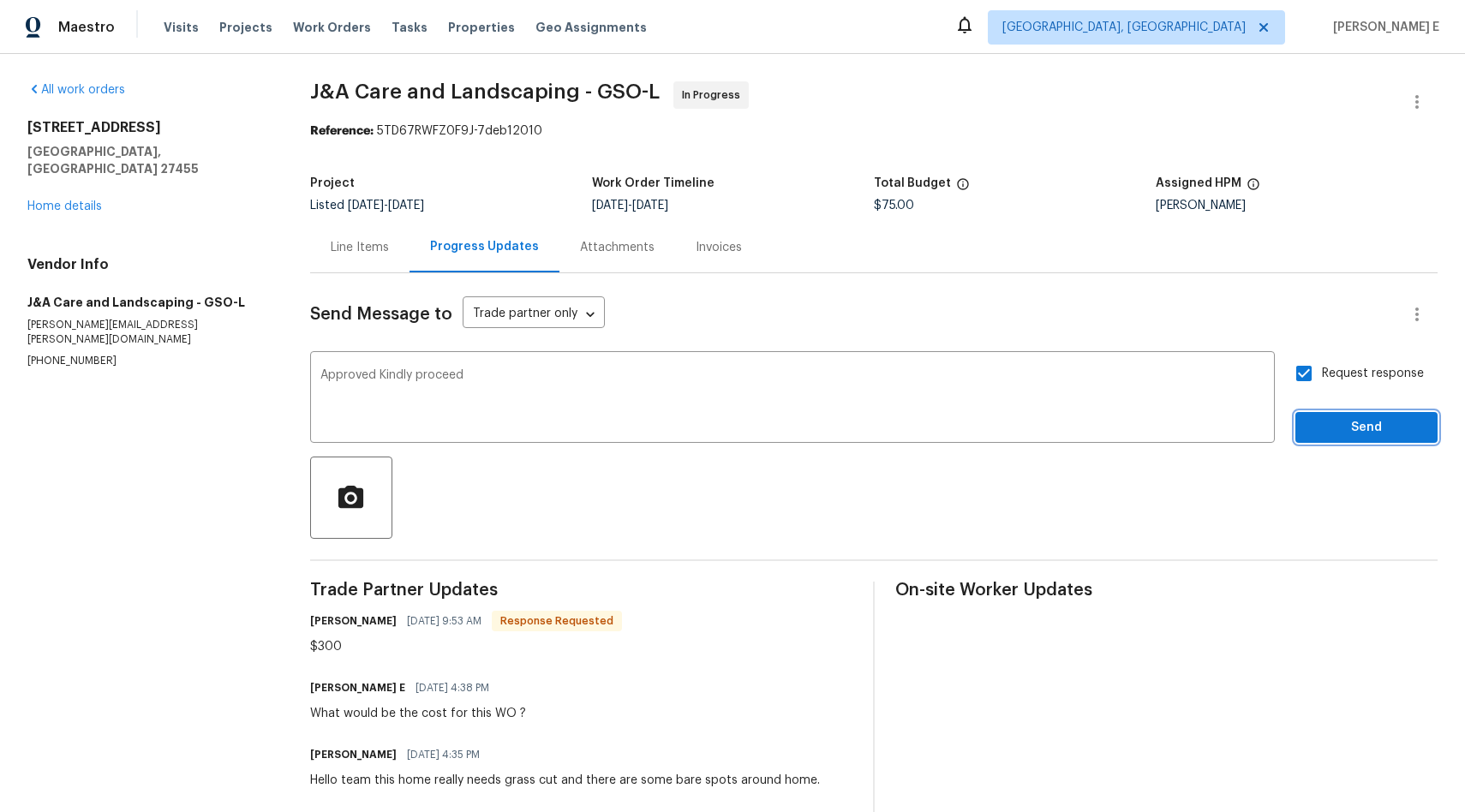
click at [1357, 433] on span "Send" at bounding box center [1367, 427] width 115 height 21
